Goal: Find contact information: Find contact information

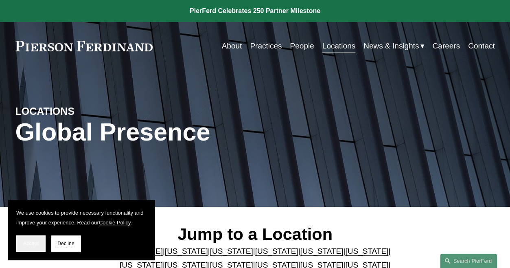
click at [33, 243] on span "Accept" at bounding box center [30, 244] width 15 height 6
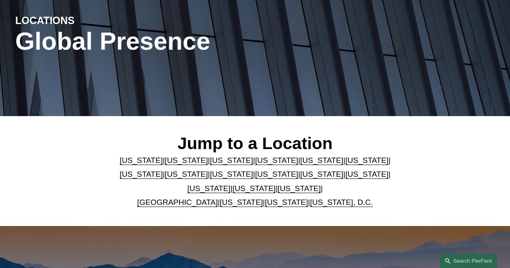
scroll to position [122, 0]
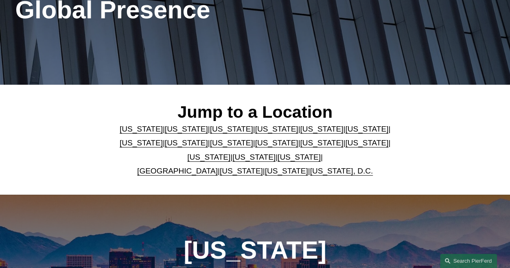
click at [345, 132] on link "[US_STATE]" at bounding box center [366, 129] width 43 height 9
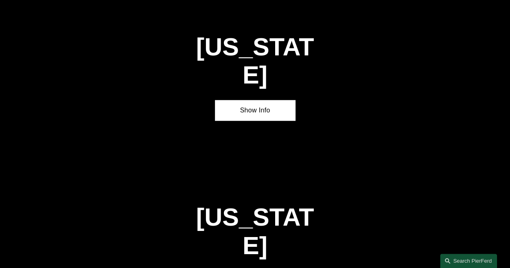
scroll to position [1050, 0]
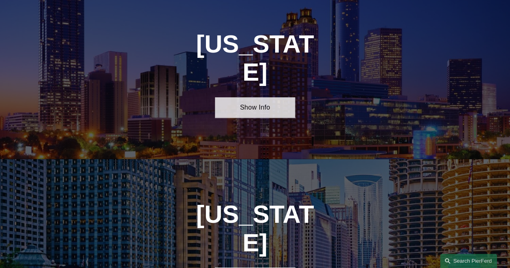
click at [261, 97] on link "Show Info" at bounding box center [255, 107] width 80 height 21
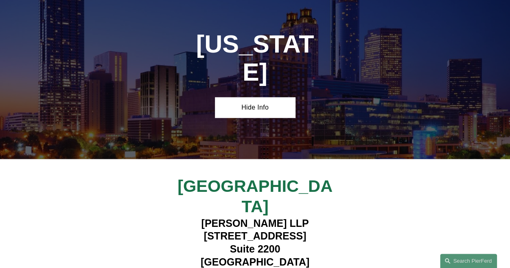
scroll to position [1091, 0]
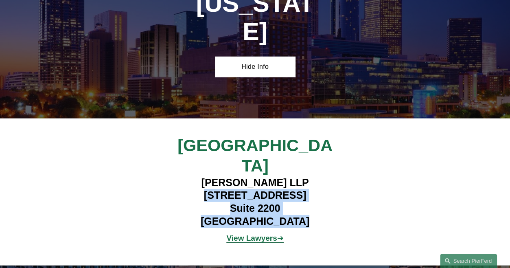
drag, startPoint x: 196, startPoint y: 163, endPoint x: 304, endPoint y: 185, distance: 110.4
click at [304, 185] on h4 "Pierson Ferdinand LLP 260 Peachtree Street NW Suite 2200 Atlanta, GA 30303" at bounding box center [255, 202] width 200 height 52
copy h4 "260 Peachtree Street NW Suite 2200 Atlanta, GA 30303"
click at [257, 234] on strong "View Lawyers" at bounding box center [251, 238] width 51 height 9
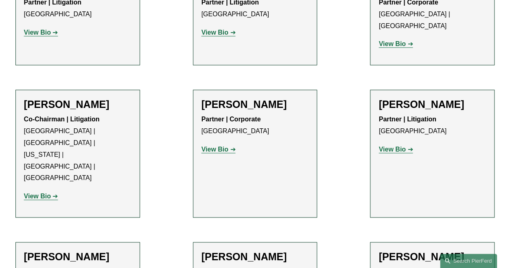
scroll to position [489, 0]
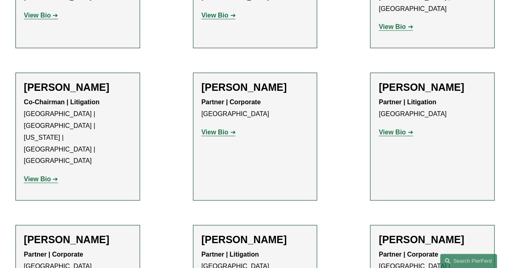
click at [212, 129] on strong "View Bio" at bounding box center [215, 132] width 27 height 7
